Goal: Book appointment/travel/reservation

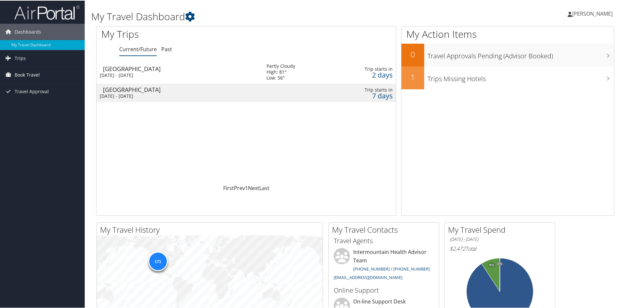
click at [37, 74] on span "Book Travel" at bounding box center [27, 74] width 25 height 16
click at [157, 94] on div "[DATE] - [DATE]" at bounding box center [178, 95] width 157 height 6
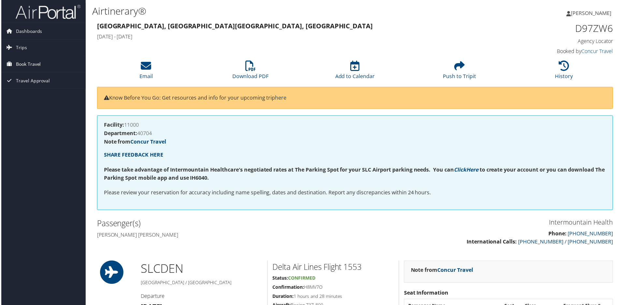
click at [48, 66] on link "Book Travel" at bounding box center [42, 64] width 85 height 16
click at [63, 95] on link "Book/Manage Online Trips" at bounding box center [42, 97] width 85 height 10
